Goal: Task Accomplishment & Management: Use online tool/utility

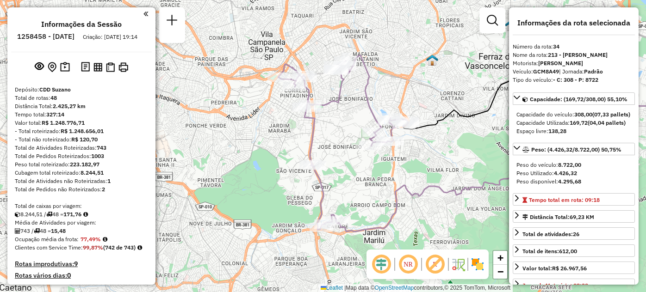
select select "**********"
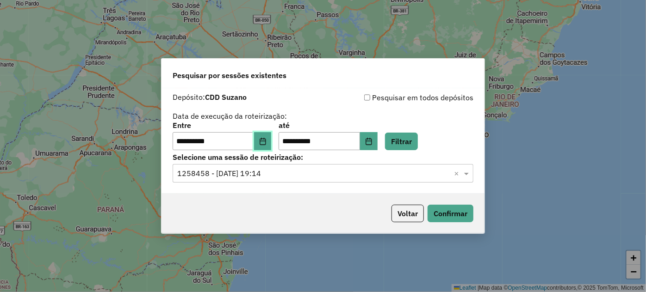
click at [271, 142] on button "Choose Date" at bounding box center [263, 141] width 18 height 18
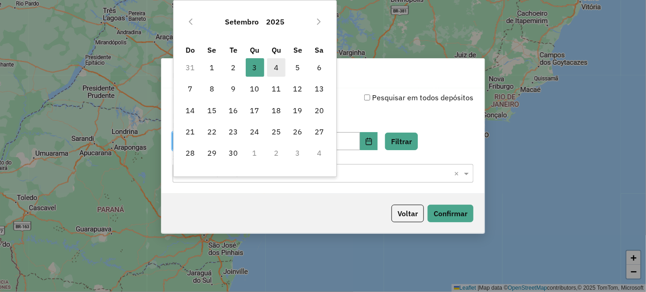
click at [277, 68] on span "4" at bounding box center [276, 67] width 18 height 18
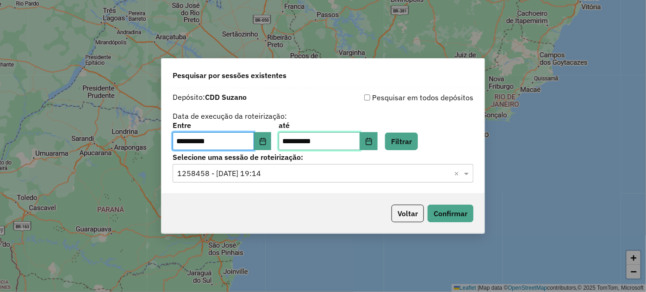
click at [321, 142] on input "**********" at bounding box center [318, 141] width 81 height 18
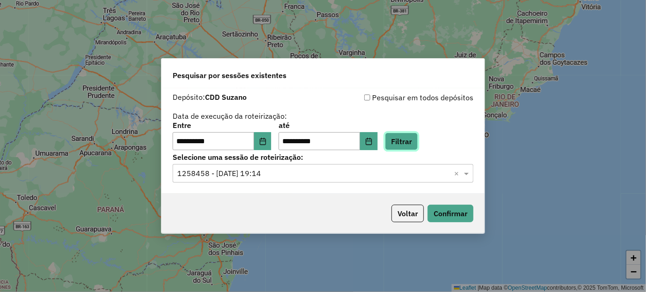
click at [415, 142] on button "Filtrar" at bounding box center [401, 142] width 33 height 18
click at [415, 142] on hb-app "**********" at bounding box center [323, 146] width 646 height 292
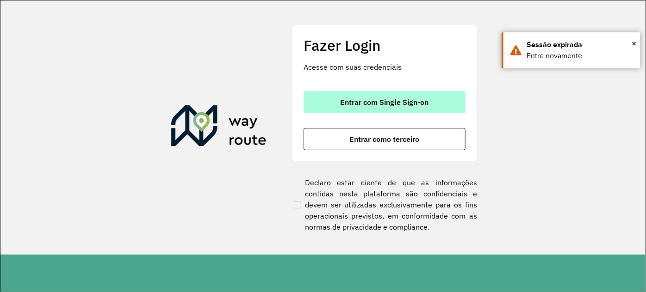
click at [332, 109] on button "Entrar com Single Sign-on" at bounding box center [384, 102] width 162 height 22
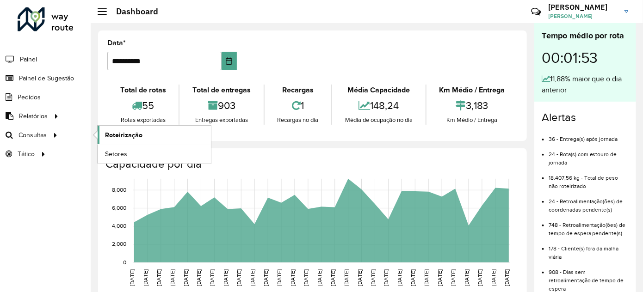
click at [122, 130] on span "Roteirização" at bounding box center [123, 135] width 37 height 10
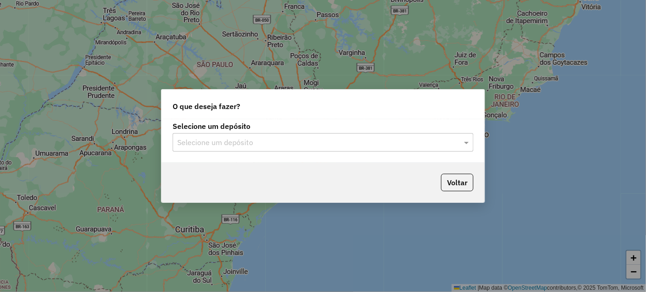
click at [224, 140] on input "text" at bounding box center [313, 142] width 273 height 11
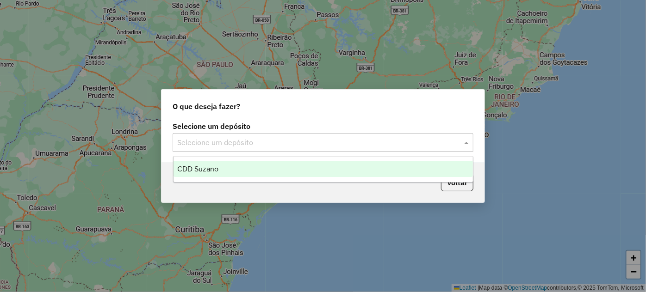
click at [216, 172] on span "CDD Suzano" at bounding box center [197, 169] width 41 height 8
click at [216, 172] on hb-app "Aguarde... Pop-up bloqueado! Seu navegador bloqueou automáticamente a abertura …" at bounding box center [323, 146] width 646 height 292
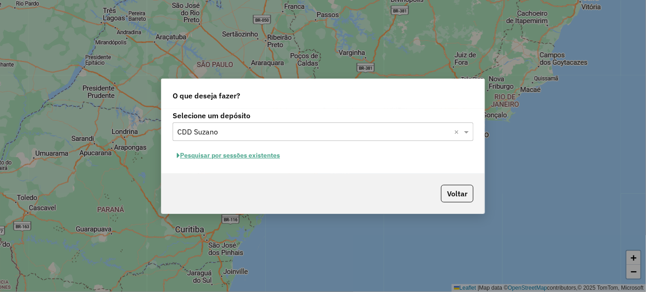
click at [245, 157] on button "Pesquisar por sessões existentes" at bounding box center [227, 155] width 111 height 14
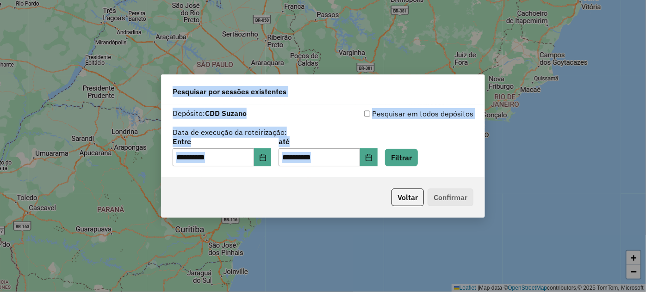
click at [449, 145] on div "**********" at bounding box center [322, 152] width 301 height 29
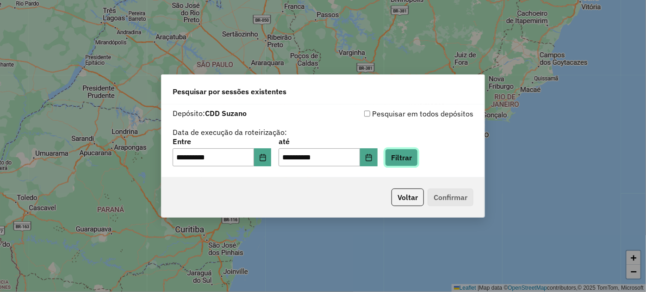
click at [418, 157] on button "Filtrar" at bounding box center [401, 158] width 33 height 18
click at [423, 157] on div "**********" at bounding box center [322, 142] width 323 height 74
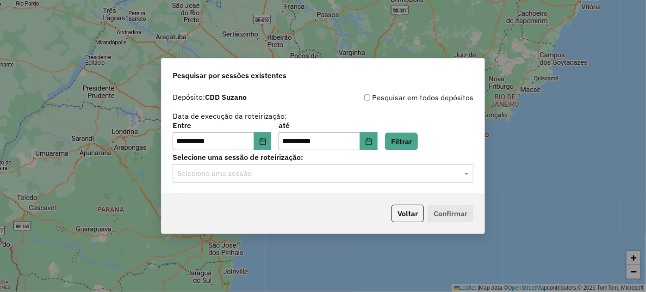
click at [304, 177] on input "text" at bounding box center [313, 173] width 273 height 11
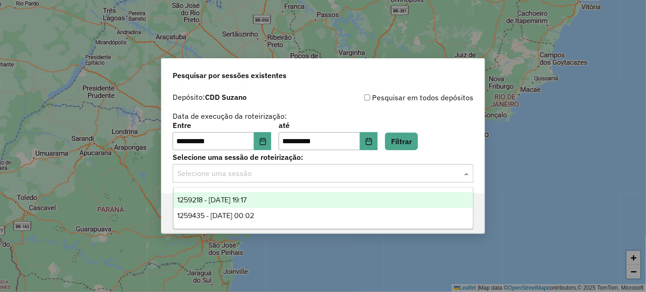
click at [304, 177] on input "text" at bounding box center [313, 173] width 273 height 11
click at [268, 199] on div "1259218 - 04/09/2025 19:17" at bounding box center [322, 200] width 299 height 16
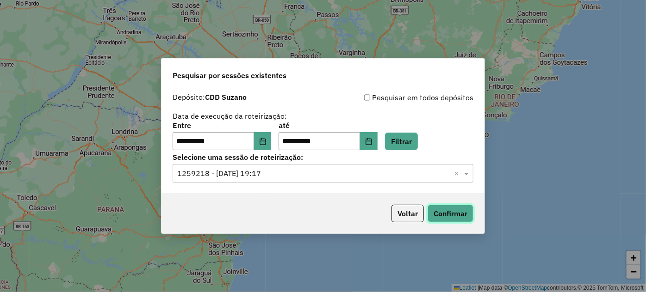
click at [449, 209] on button "Confirmar" at bounding box center [450, 214] width 46 height 18
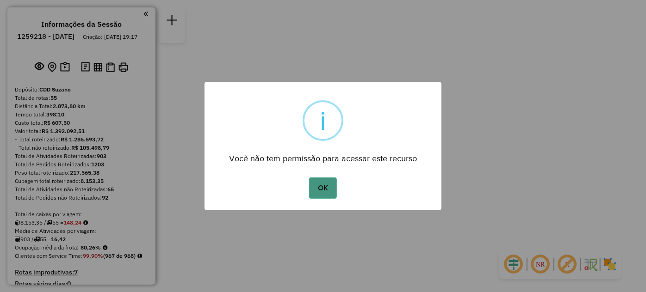
click at [312, 188] on button "OK" at bounding box center [322, 188] width 27 height 21
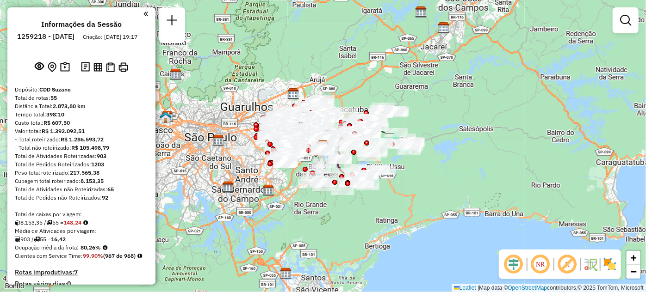
click at [380, 88] on div "Janela de atendimento Grade de atendimento Capacidade Transportadoras Veículos …" at bounding box center [323, 146] width 646 height 292
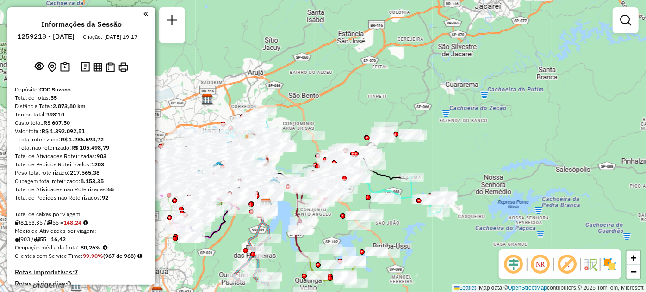
scroll to position [2790, 0]
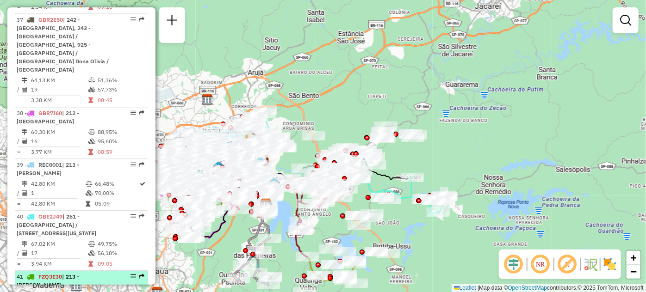
click at [130, 274] on em at bounding box center [133, 277] width 6 height 6
select select "**********"
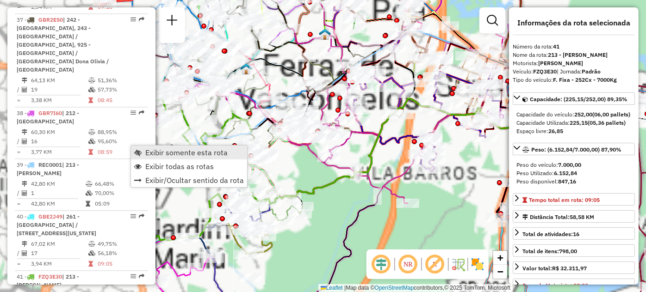
click at [138, 153] on span "Exibir somente esta rota" at bounding box center [137, 152] width 7 height 7
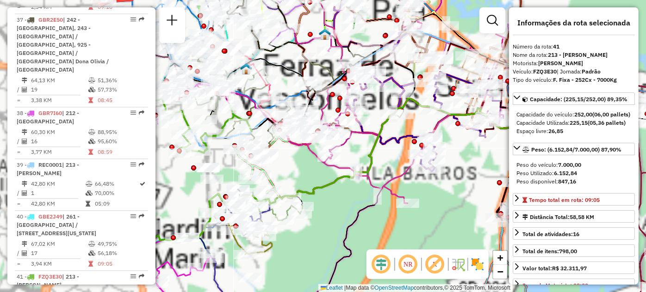
click at [138, 153] on span "Exibir somente esta rota" at bounding box center [137, 152] width 7 height 7
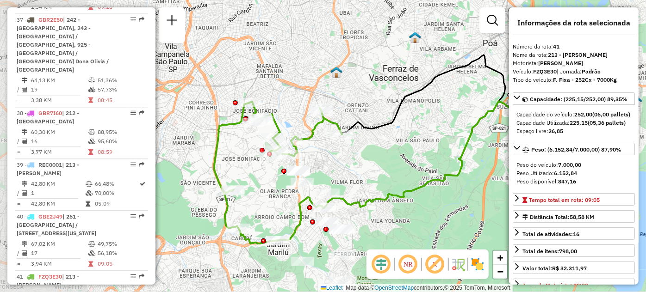
drag, startPoint x: 262, startPoint y: 173, endPoint x: 348, endPoint y: 176, distance: 86.0
click at [348, 176] on div "Janela de atendimento Grade de atendimento Capacidade Transportadoras Veículos …" at bounding box center [323, 146] width 646 height 292
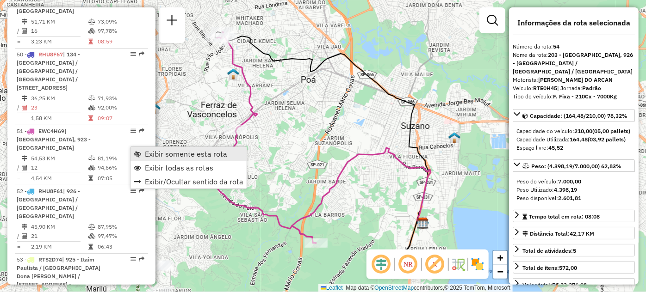
click at [145, 153] on span "Exibir somente esta rota" at bounding box center [186, 153] width 82 height 7
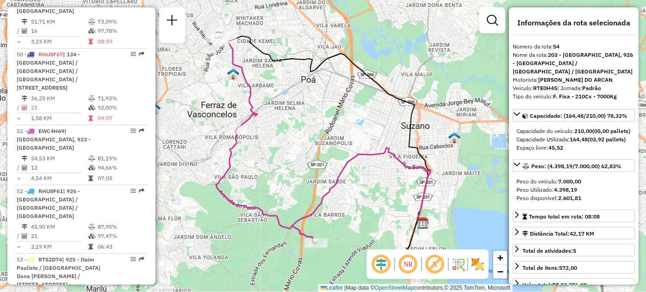
drag, startPoint x: 192, startPoint y: 80, endPoint x: 222, endPoint y: 114, distance: 44.9
click at [193, 81] on div "Janela de atendimento Grade de atendimento Capacidade Transportadoras Veículos …" at bounding box center [323, 146] width 646 height 292
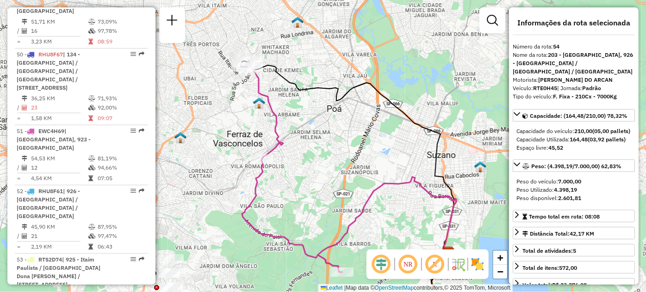
click at [223, 117] on div "Janela de atendimento Grade de atendimento Capacidade Transportadoras Veículos …" at bounding box center [323, 146] width 646 height 292
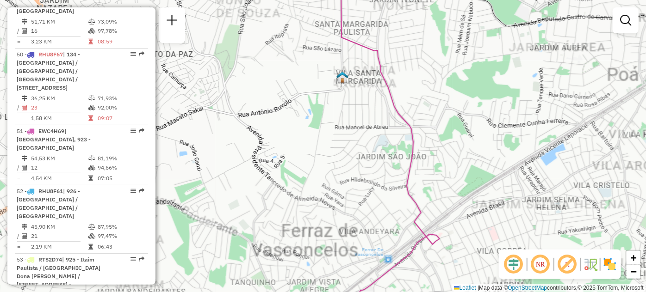
drag, startPoint x: 263, startPoint y: 56, endPoint x: 268, endPoint y: 80, distance: 23.6
click at [264, 58] on div "Janela de atendimento Grade de atendimento Capacidade Transportadoras Veículos …" at bounding box center [323, 146] width 646 height 292
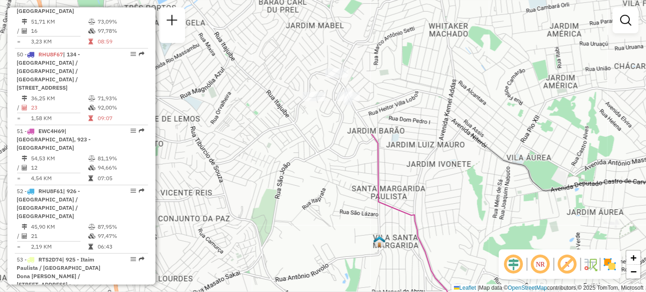
drag, startPoint x: 268, startPoint y: 80, endPoint x: 302, endPoint y: 210, distance: 135.2
click at [303, 234] on div "Janela de atendimento Grade de atendimento Capacidade Transportadoras Veículos …" at bounding box center [323, 146] width 646 height 292
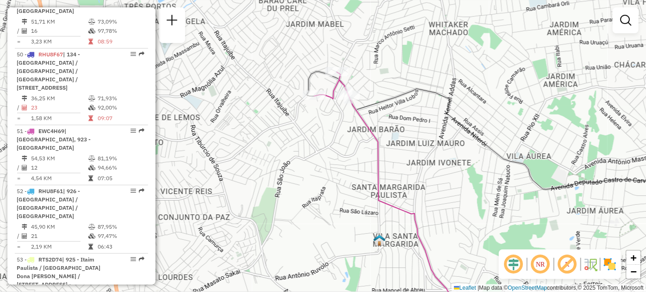
drag, startPoint x: 324, startPoint y: 164, endPoint x: 315, endPoint y: 129, distance: 36.2
click at [320, 147] on div "Janela de atendimento Grade de atendimento Capacidade Transportadoras Veículos …" at bounding box center [323, 146] width 646 height 292
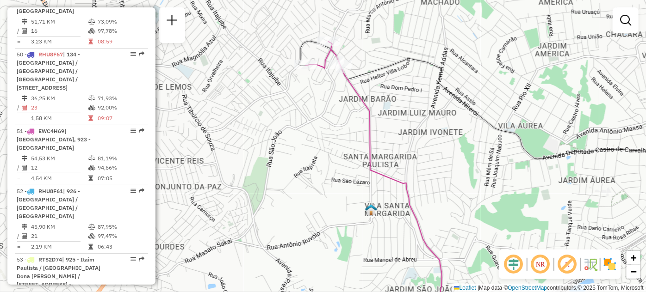
drag, startPoint x: 315, startPoint y: 129, endPoint x: 314, endPoint y: 123, distance: 6.2
click at [314, 123] on div "Janela de atendimento Grade de atendimento Capacidade Transportadoras Veículos …" at bounding box center [323, 146] width 646 height 292
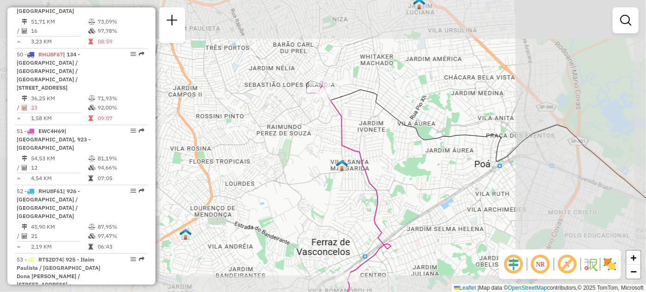
click at [319, 175] on div "Janela de atendimento Grade de atendimento Capacidade Transportadoras Veículos …" at bounding box center [323, 146] width 646 height 292
drag, startPoint x: 297, startPoint y: 62, endPoint x: 296, endPoint y: 56, distance: 6.1
click at [296, 56] on div "Janela de atendimento Grade de atendimento Capacidade Transportadoras Veículos …" at bounding box center [323, 146] width 646 height 292
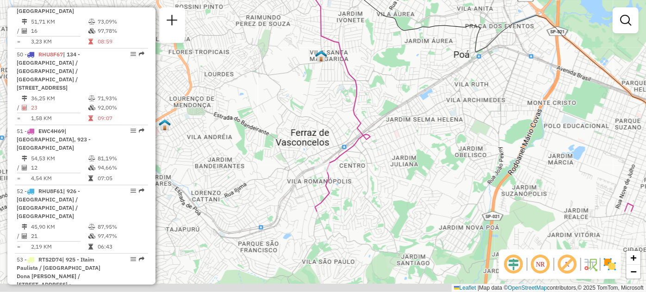
click at [296, 56] on div "Janela de atendimento Grade de atendimento Capacidade Transportadoras Veículos …" at bounding box center [323, 146] width 646 height 292
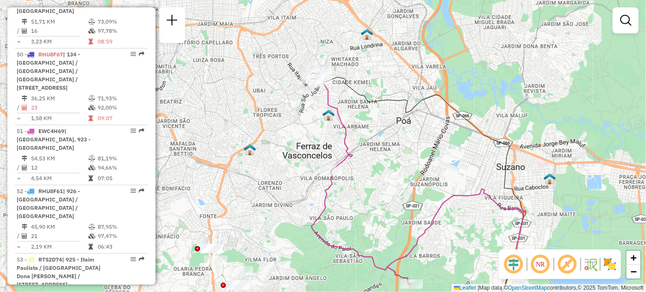
click at [404, 224] on div "Janela de atendimento Grade de atendimento Capacidade Transportadoras Veículos …" at bounding box center [323, 146] width 646 height 292
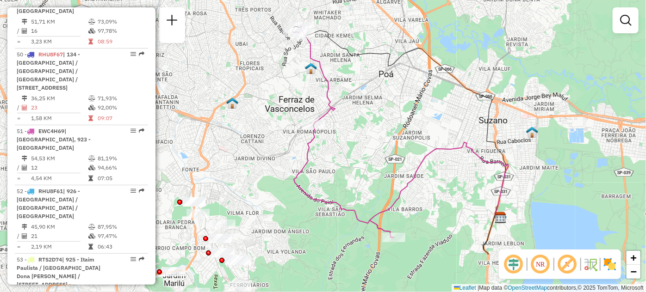
drag, startPoint x: 403, startPoint y: 213, endPoint x: 370, endPoint y: 153, distance: 67.9
click at [370, 153] on div "Janela de atendimento Grade de atendimento Capacidade Transportadoras Veículos …" at bounding box center [323, 146] width 646 height 292
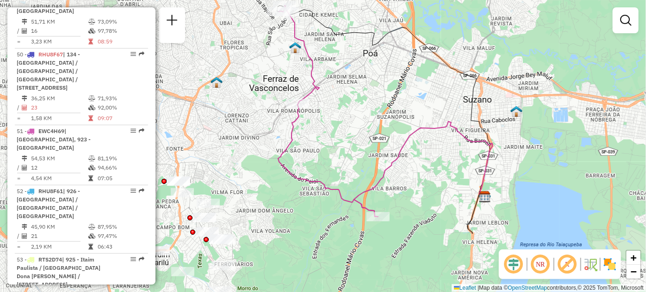
click at [376, 116] on div "Janela de atendimento Grade de atendimento Capacidade Transportadoras Veículos …" at bounding box center [323, 146] width 646 height 292
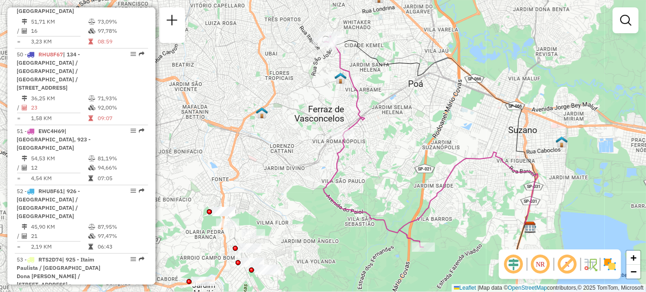
drag, startPoint x: 376, startPoint y: 116, endPoint x: 427, endPoint y: 149, distance: 61.2
click at [427, 149] on div "Janela de atendimento Grade de atendimento Capacidade Transportadoras Veículos …" at bounding box center [323, 146] width 646 height 292
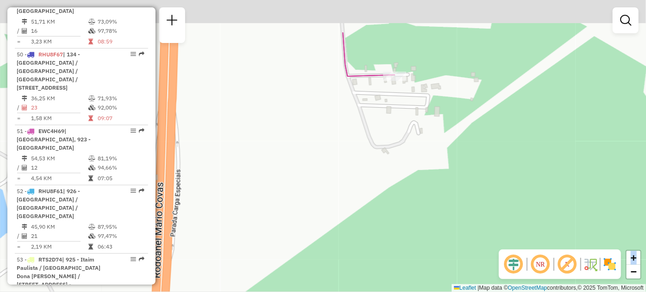
drag, startPoint x: 424, startPoint y: 183, endPoint x: 425, endPoint y: 188, distance: 4.8
click at [425, 188] on div "Janela de atendimento Grade de atendimento Capacidade Transportadoras Veículos …" at bounding box center [323, 146] width 646 height 292
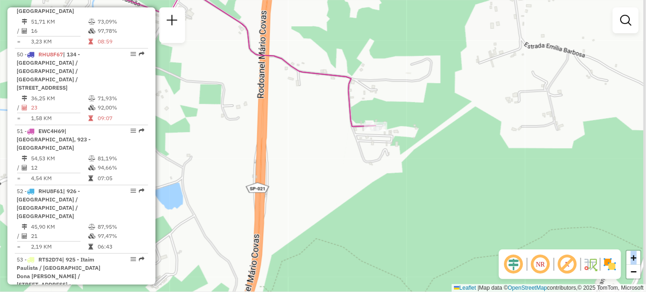
drag, startPoint x: 408, startPoint y: 67, endPoint x: 381, endPoint y: 103, distance: 45.6
click at [381, 103] on div "Janela de atendimento Grade de atendimento Capacidade Transportadoras Veículos …" at bounding box center [323, 146] width 646 height 292
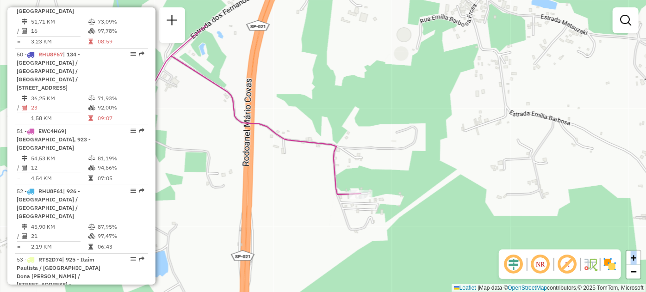
drag, startPoint x: 424, startPoint y: 112, endPoint x: 426, endPoint y: 166, distance: 54.2
click at [426, 166] on div "Janela de atendimento Grade de atendimento Capacidade Transportadoras Veículos …" at bounding box center [323, 146] width 646 height 292
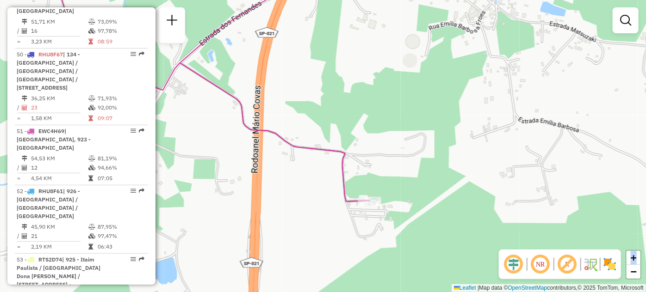
drag, startPoint x: 402, startPoint y: 98, endPoint x: 461, endPoint y: 155, distance: 81.8
click at [461, 155] on div "Janela de atendimento Grade de atendimento Capacidade Transportadoras Veículos …" at bounding box center [323, 146] width 646 height 292
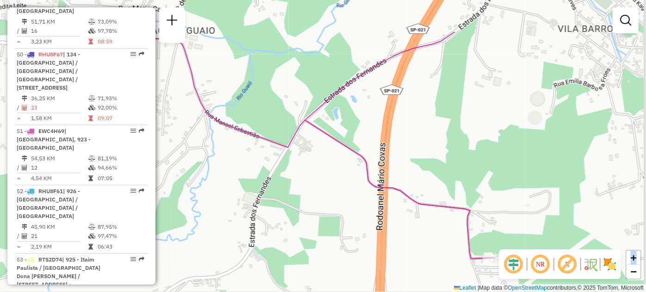
drag, startPoint x: 426, startPoint y: 85, endPoint x: 403, endPoint y: 117, distance: 40.2
click at [403, 117] on div "Janela de atendimento Grade de atendimento Capacidade Transportadoras Veículos …" at bounding box center [323, 146] width 646 height 292
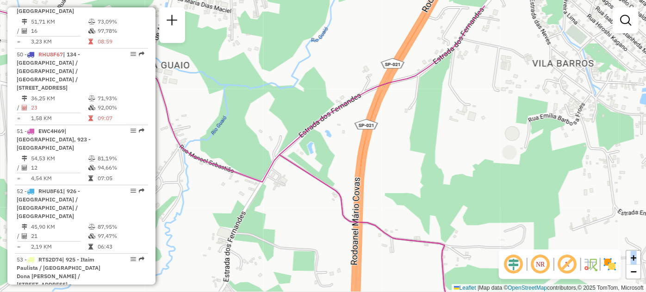
drag, startPoint x: 465, startPoint y: 45, endPoint x: 446, endPoint y: 69, distance: 30.9
click at [446, 69] on div "Janela de atendimento Grade de atendimento Capacidade Transportadoras Veículos …" at bounding box center [323, 146] width 646 height 292
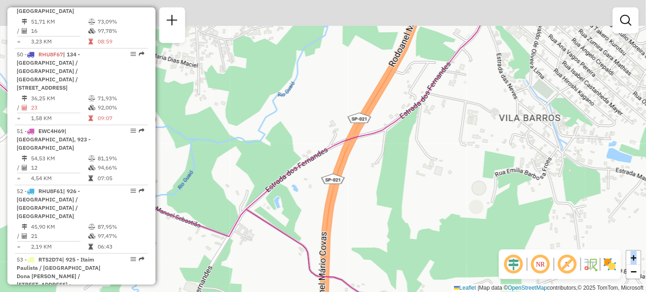
drag, startPoint x: 477, startPoint y: 53, endPoint x: 457, endPoint y: 87, distance: 39.6
click at [457, 87] on div "Janela de atendimento Grade de atendimento Capacidade Transportadoras Veículos …" at bounding box center [323, 146] width 646 height 292
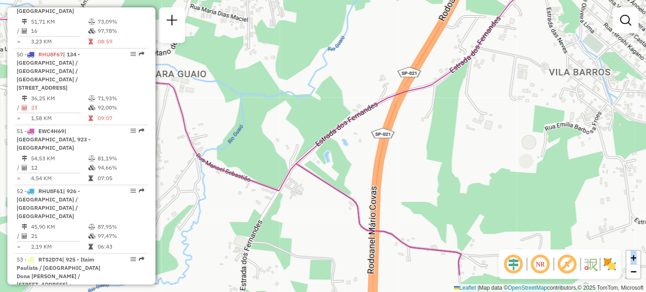
drag, startPoint x: 410, startPoint y: 148, endPoint x: 460, endPoint y: 103, distance: 66.8
click at [460, 103] on div "Janela de atendimento Grade de atendimento Capacidade Transportadoras Veículos …" at bounding box center [323, 146] width 646 height 292
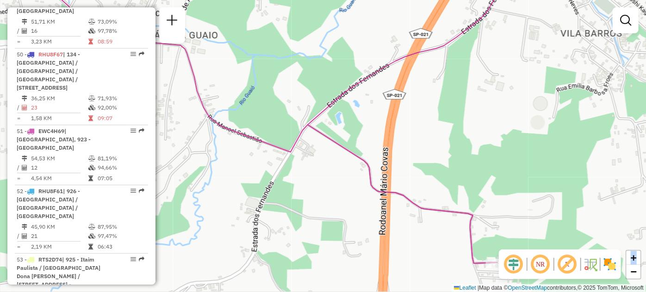
drag, startPoint x: 449, startPoint y: 160, endPoint x: 461, endPoint y: 122, distance: 40.5
click at [461, 122] on div "Janela de atendimento Grade de atendimento Capacidade Transportadoras Veículos …" at bounding box center [323, 146] width 646 height 292
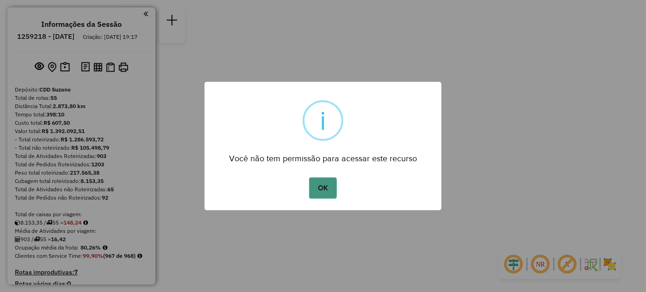
click at [316, 185] on button "OK" at bounding box center [322, 188] width 27 height 21
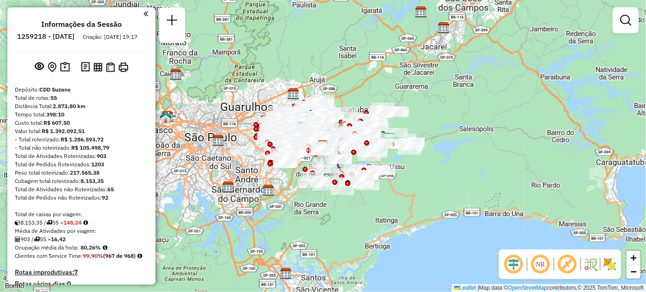
scroll to position [2610, 0]
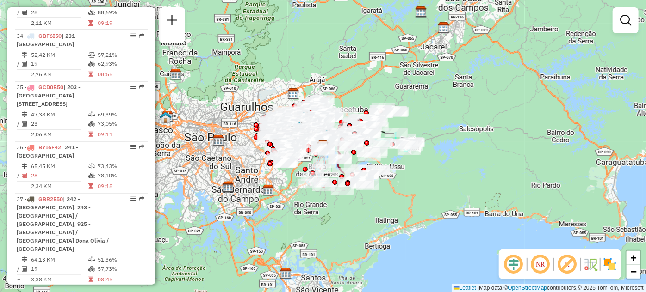
click at [130, 290] on em at bounding box center [133, 293] width 6 height 6
select select "**********"
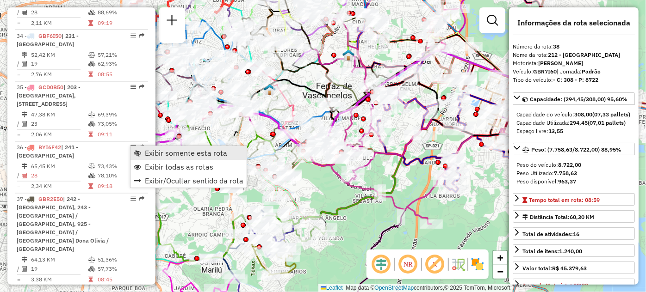
click at [147, 157] on span "Exibir somente esta rota" at bounding box center [186, 152] width 82 height 7
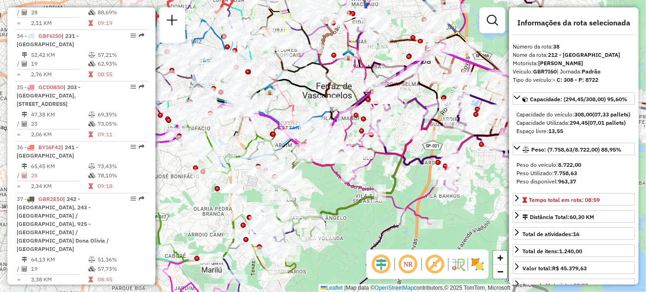
click at [147, 157] on span "Exibir somente esta rota" at bounding box center [186, 152] width 82 height 7
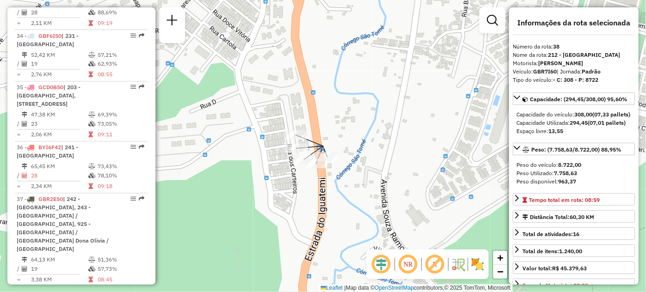
click at [94, 289] on div "38 - GBR7I60 | 212 - Parque do Carmo" at bounding box center [66, 297] width 98 height 17
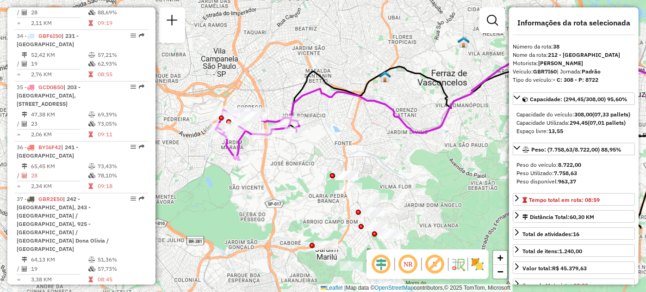
drag, startPoint x: 250, startPoint y: 142, endPoint x: 328, endPoint y: 125, distance: 80.1
click at [328, 125] on div "Janela de atendimento Grade de atendimento Capacidade Transportadoras Veículos …" at bounding box center [323, 146] width 646 height 292
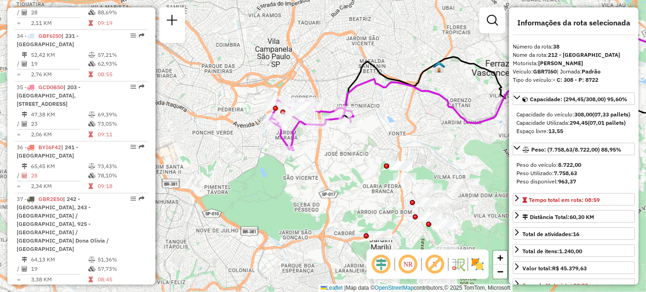
drag, startPoint x: 277, startPoint y: 161, endPoint x: 332, endPoint y: 152, distance: 55.0
click at [332, 152] on div "Janela de atendimento Grade de atendimento Capacidade Transportadoras Veículos …" at bounding box center [323, 146] width 646 height 292
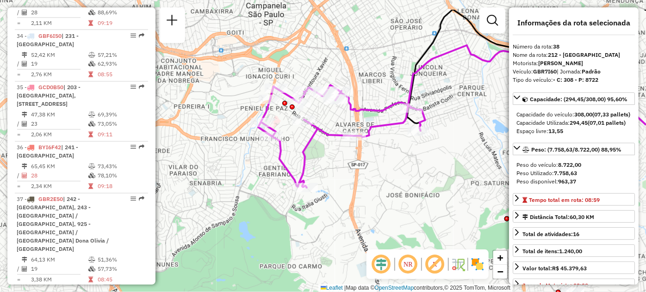
drag, startPoint x: 348, startPoint y: 142, endPoint x: 353, endPoint y: 174, distance: 31.9
click at [353, 174] on div "Janela de atendimento Grade de atendimento Capacidade Transportadoras Veículos …" at bounding box center [323, 146] width 646 height 292
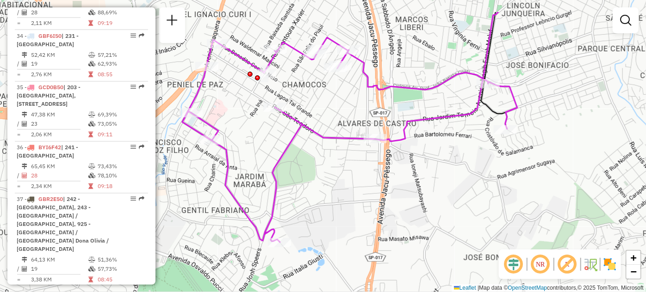
drag, startPoint x: 366, startPoint y: 135, endPoint x: 386, endPoint y: 176, distance: 45.7
click at [386, 176] on div "Janela de atendimento Grade de atendimento Capacidade Transportadoras Veículos …" at bounding box center [323, 146] width 646 height 292
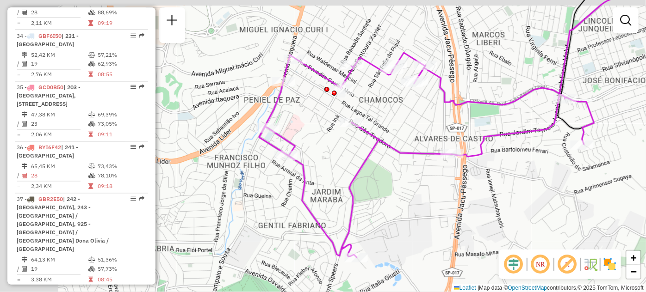
drag, startPoint x: 320, startPoint y: 176, endPoint x: 390, endPoint y: 191, distance: 72.3
click at [390, 191] on div "Janela de atendimento Grade de atendimento Capacidade Transportadoras Veículos …" at bounding box center [323, 146] width 646 height 292
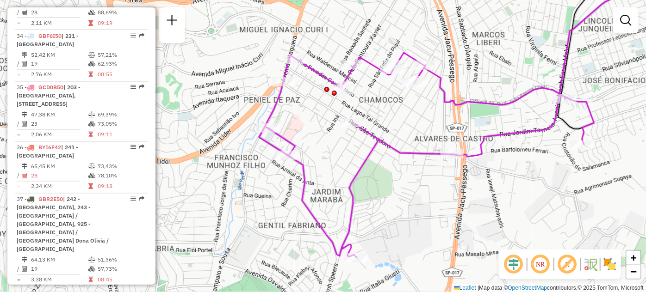
click at [390, 191] on div "Janela de atendimento Grade de atendimento Capacidade Transportadoras Veículos …" at bounding box center [323, 146] width 646 height 292
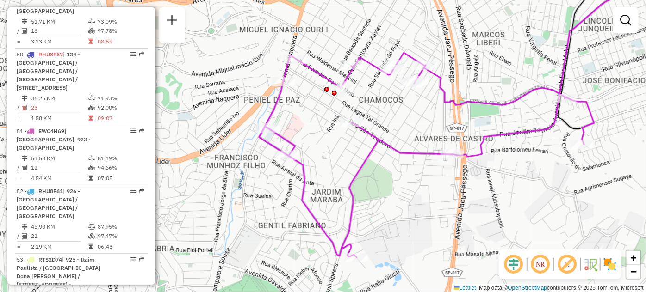
scroll to position [2302, 0]
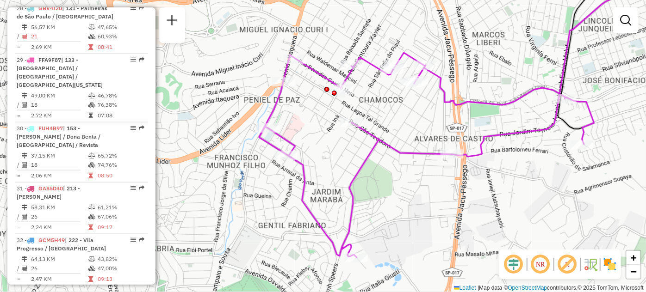
click at [130, 289] on em at bounding box center [133, 292] width 6 height 6
select select "**********"
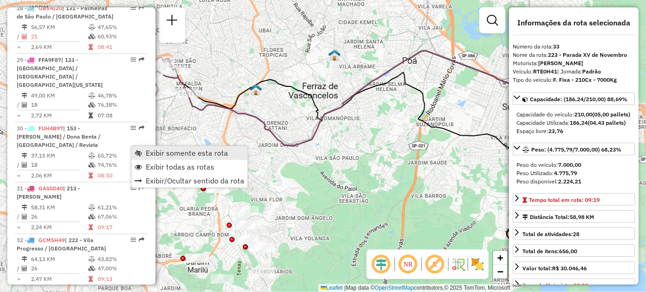
click at [145, 156] on link "Exibir somente esta rota" at bounding box center [189, 153] width 116 height 14
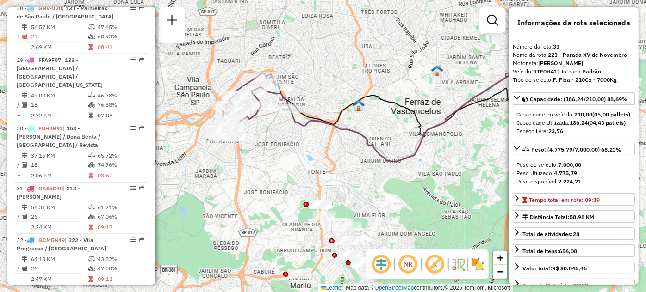
drag, startPoint x: 186, startPoint y: 135, endPoint x: 286, endPoint y: 146, distance: 100.5
click at [285, 146] on div "Janela de atendimento Grade de atendimento Capacidade Transportadoras Veículos …" at bounding box center [323, 146] width 646 height 292
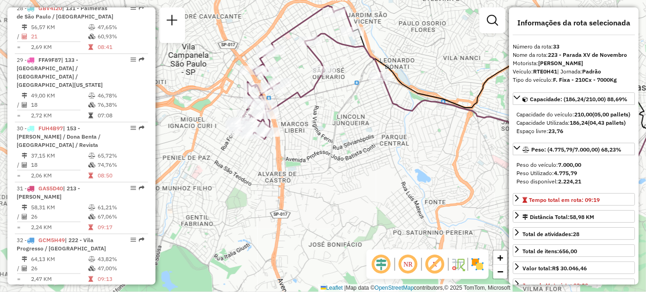
drag, startPoint x: 263, startPoint y: 145, endPoint x: 304, endPoint y: 179, distance: 53.2
click at [304, 179] on div "Janela de atendimento Grade de atendimento Capacidade Transportadoras Veículos …" at bounding box center [323, 146] width 646 height 292
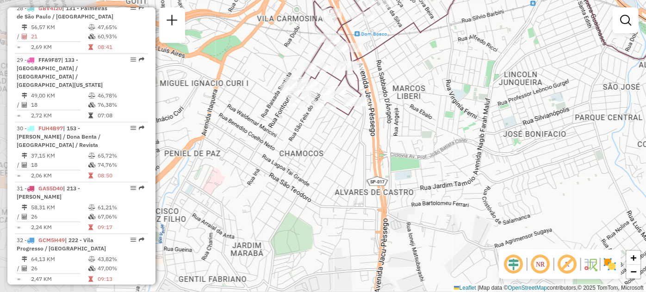
drag, startPoint x: 278, startPoint y: 151, endPoint x: 387, endPoint y: 169, distance: 110.2
click at [387, 168] on div "Janela de atendimento Grade de atendimento Capacidade Transportadoras Veículos …" at bounding box center [323, 146] width 646 height 292
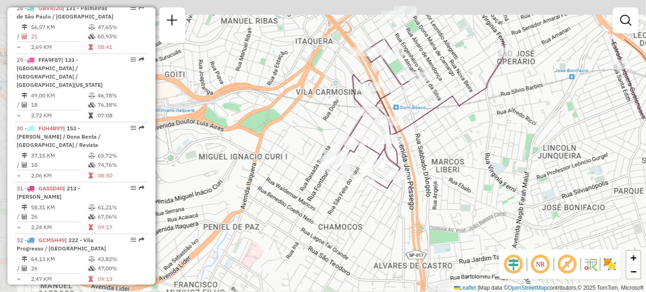
drag, startPoint x: 417, startPoint y: 101, endPoint x: 442, endPoint y: 149, distance: 54.0
click at [442, 149] on div "Janela de atendimento Grade de atendimento Capacidade Transportadoras Veículos …" at bounding box center [323, 146] width 646 height 292
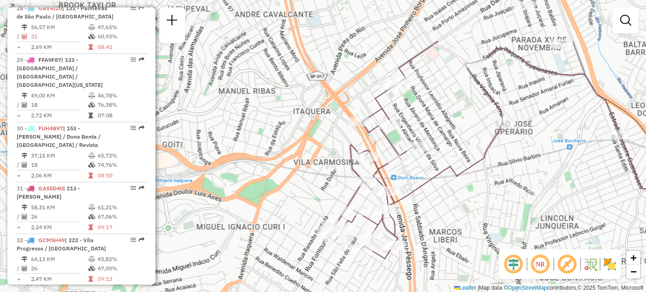
drag, startPoint x: 443, startPoint y: 180, endPoint x: 443, endPoint y: 186, distance: 6.0
click at [443, 186] on div "Janela de atendimento Grade de atendimento Capacidade Transportadoras Veículos …" at bounding box center [323, 146] width 646 height 292
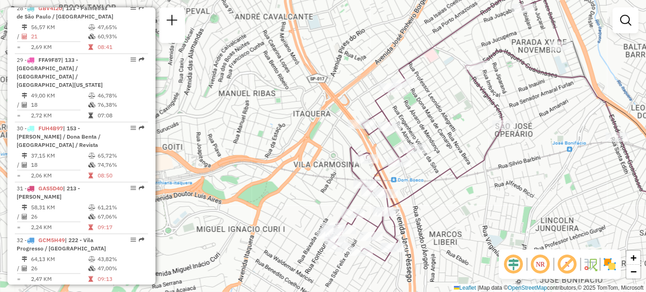
scroll to position [2713, 0]
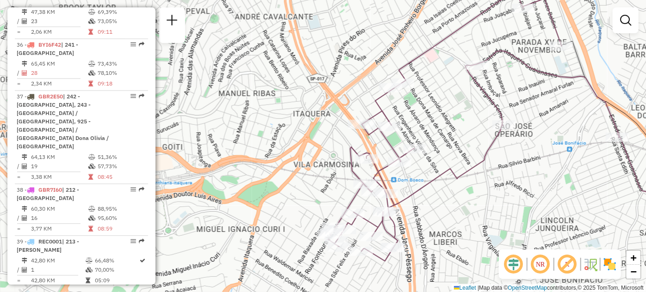
select select "**********"
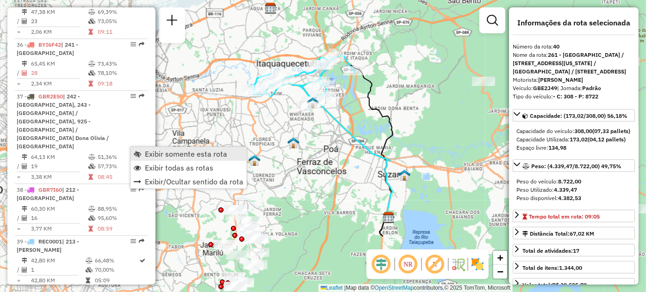
click at [134, 151] on span "Exibir somente esta rota" at bounding box center [137, 153] width 7 height 7
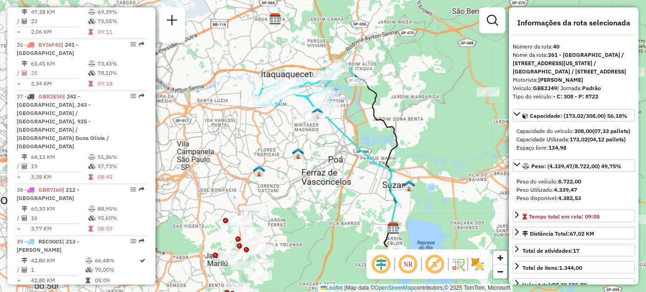
drag, startPoint x: 263, startPoint y: 153, endPoint x: 269, endPoint y: 172, distance: 20.3
click at [269, 172] on div "Janela de atendimento Grade de atendimento Capacidade Transportadoras Veículos …" at bounding box center [323, 146] width 646 height 292
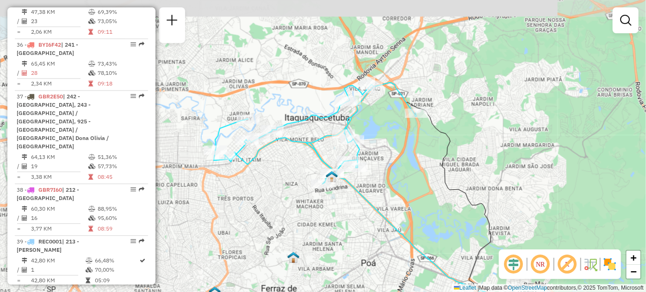
drag, startPoint x: 262, startPoint y: 215, endPoint x: 250, endPoint y: 241, distance: 28.8
click at [250, 241] on div "Janela de atendimento Grade de atendimento Capacidade Transportadoras Veículos …" at bounding box center [323, 146] width 646 height 292
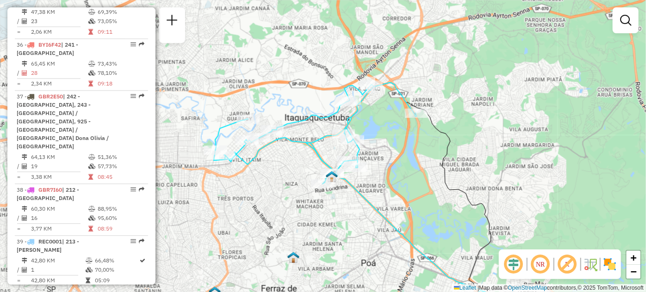
select select "**********"
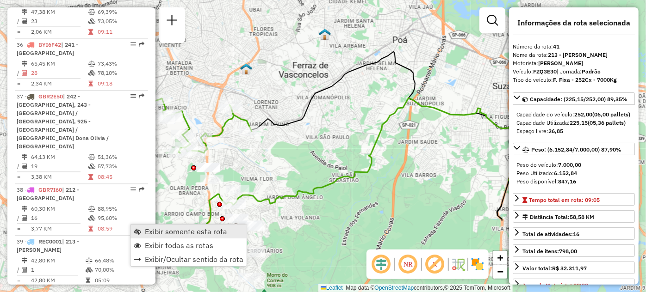
click at [141, 229] on link "Exibir somente esta rota" at bounding box center [188, 232] width 116 height 14
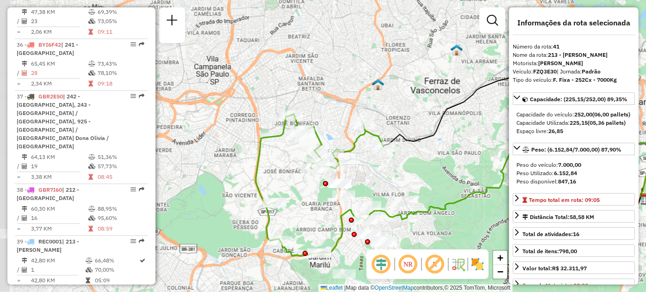
drag, startPoint x: 335, startPoint y: 166, endPoint x: 398, endPoint y: 172, distance: 63.2
click at [398, 172] on div "Janela de atendimento Grade de atendimento Capacidade Transportadoras Veículos …" at bounding box center [323, 146] width 646 height 292
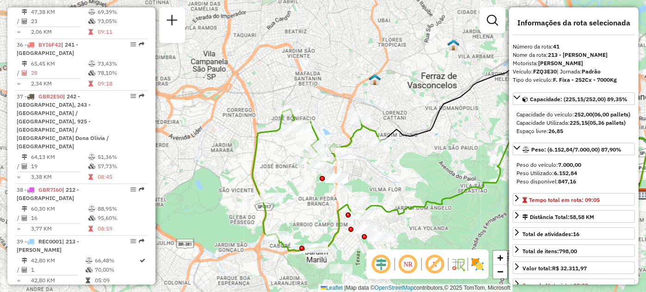
drag, startPoint x: 328, startPoint y: 216, endPoint x: 324, endPoint y: 204, distance: 11.9
click at [324, 204] on div "Janela de atendimento Grade de atendimento Capacidade Transportadoras Veículos …" at bounding box center [323, 146] width 646 height 292
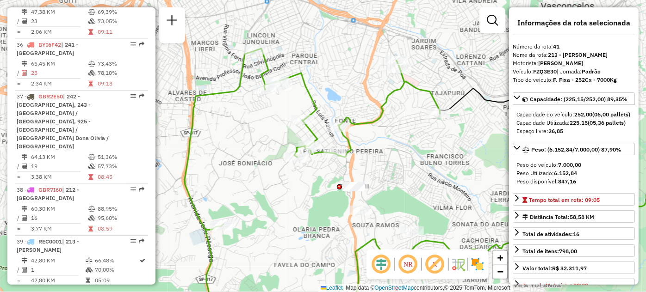
drag, startPoint x: 283, startPoint y: 175, endPoint x: 270, endPoint y: 238, distance: 64.1
click at [270, 238] on div "Janela de atendimento Grade de atendimento Capacidade Transportadoras Veículos …" at bounding box center [323, 146] width 646 height 292
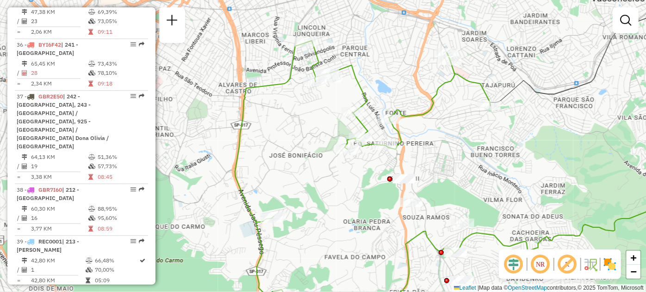
drag, startPoint x: 400, startPoint y: 179, endPoint x: 432, endPoint y: 173, distance: 32.3
click at [432, 173] on div "Janela de atendimento Grade de atendimento Capacidade Transportadoras Veículos …" at bounding box center [323, 146] width 646 height 292
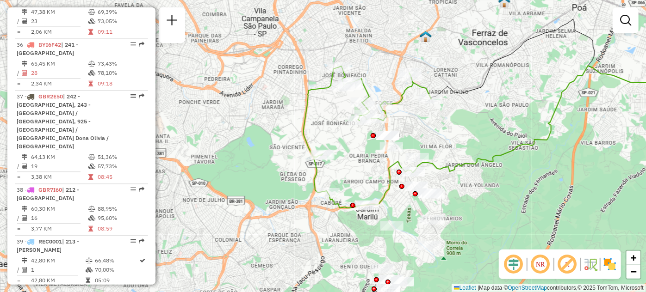
click at [596, 263] on img at bounding box center [590, 264] width 15 height 15
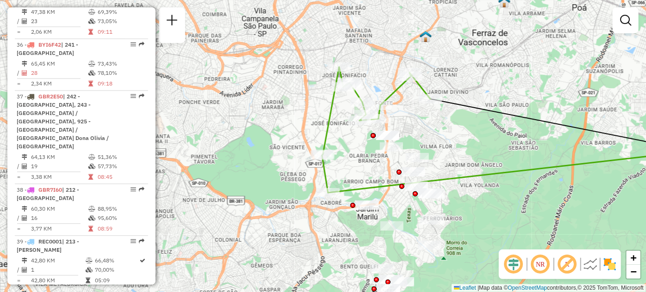
click at [596, 263] on img at bounding box center [590, 264] width 15 height 15
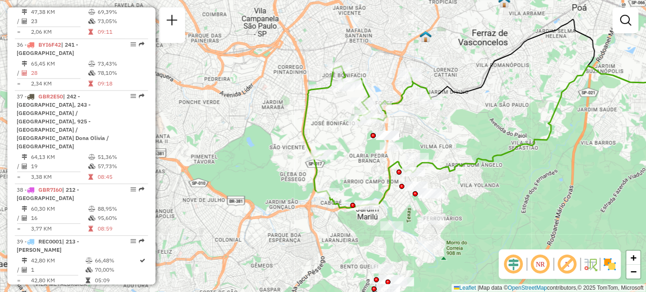
click at [545, 265] on em at bounding box center [540, 264] width 22 height 22
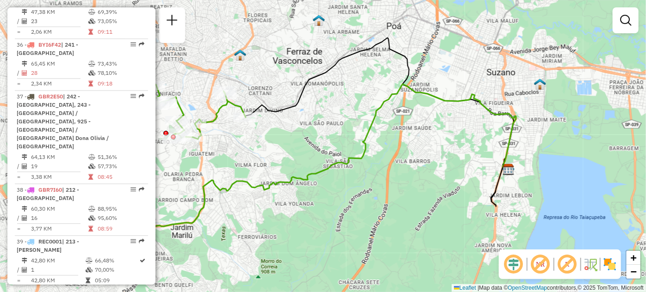
drag, startPoint x: 554, startPoint y: 205, endPoint x: 376, endPoint y: 222, distance: 178.9
click at [374, 223] on div "Janela de atendimento Grade de atendimento Capacidade Transportadoras Veículos …" at bounding box center [323, 146] width 646 height 292
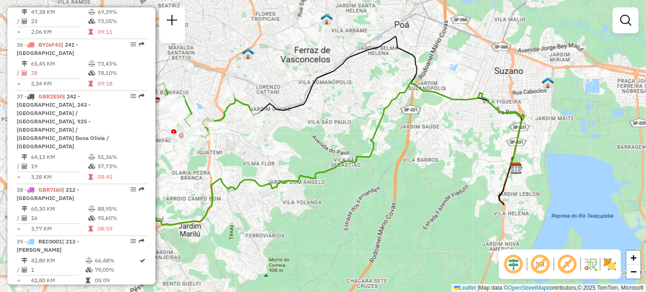
click at [568, 273] on em at bounding box center [567, 264] width 22 height 22
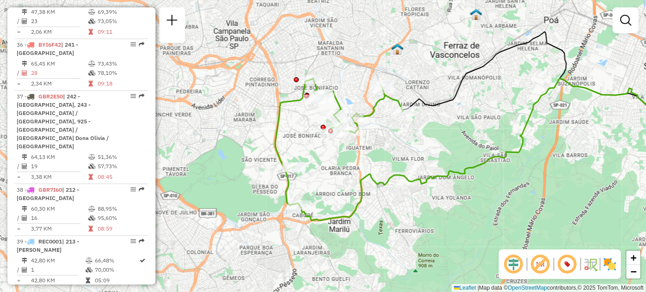
drag, startPoint x: 426, startPoint y: 198, endPoint x: 472, endPoint y: 194, distance: 45.9
click at [472, 194] on div "Janela de atendimento Grade de atendimento Capacidade Transportadoras Veículos …" at bounding box center [323, 146] width 646 height 292
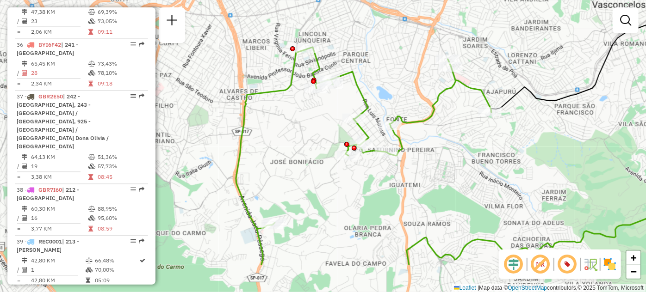
drag, startPoint x: 284, startPoint y: 192, endPoint x: 309, endPoint y: 148, distance: 50.4
click at [309, 148] on div "Janela de atendimento Grade de atendimento Capacidade Transportadoras Veículos …" at bounding box center [323, 146] width 646 height 292
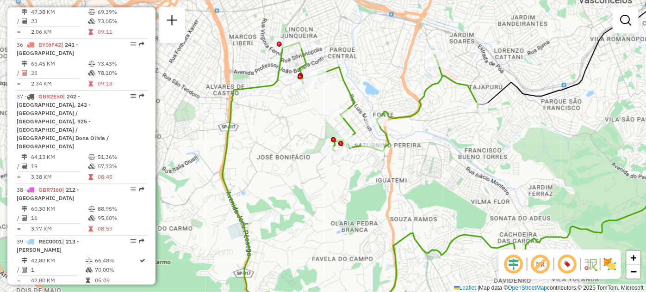
drag, startPoint x: 495, startPoint y: 119, endPoint x: 490, endPoint y: 131, distance: 13.1
click at [487, 130] on div "Janela de atendimento Grade de atendimento Capacidade Transportadoras Veículos …" at bounding box center [323, 146] width 646 height 292
